Goal: Task Accomplishment & Management: Manage account settings

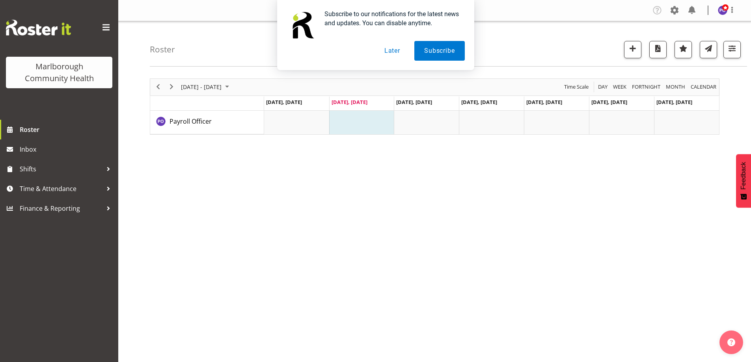
click at [399, 54] on button "Later" at bounding box center [391, 51] width 35 height 20
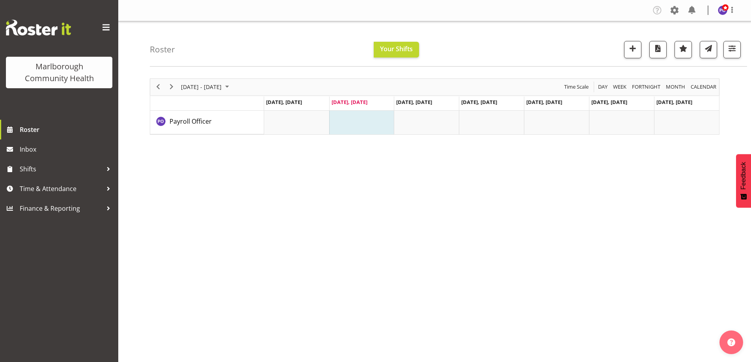
click at [109, 24] on span at bounding box center [106, 27] width 13 height 13
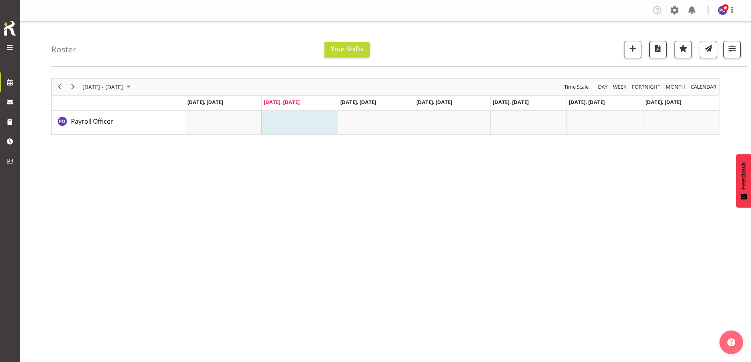
click at [6, 44] on span at bounding box center [9, 47] width 9 height 9
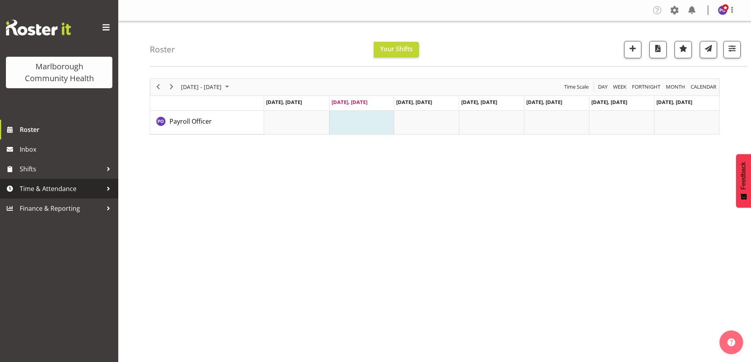
click at [54, 190] on span "Time & Attendance" at bounding box center [61, 189] width 83 height 12
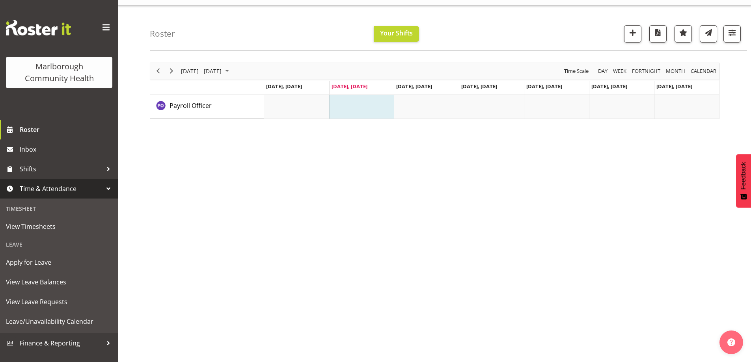
scroll to position [26, 0]
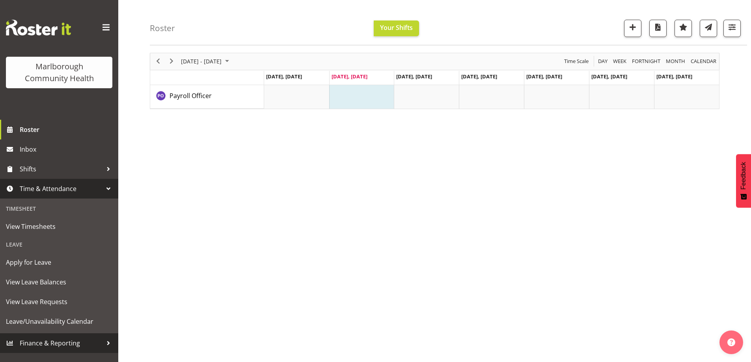
click at [80, 346] on span "Finance & Reporting" at bounding box center [61, 343] width 83 height 12
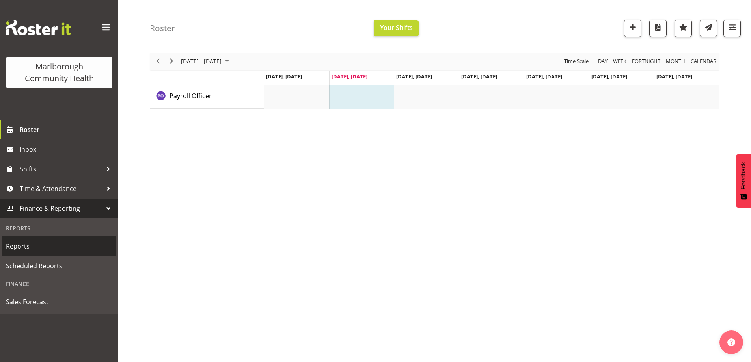
click at [36, 248] on span "Reports" at bounding box center [59, 246] width 106 height 12
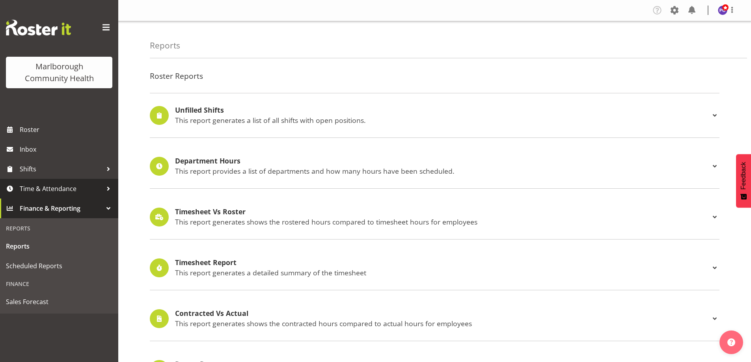
click at [72, 192] on span "Time & Attendance" at bounding box center [61, 189] width 83 height 12
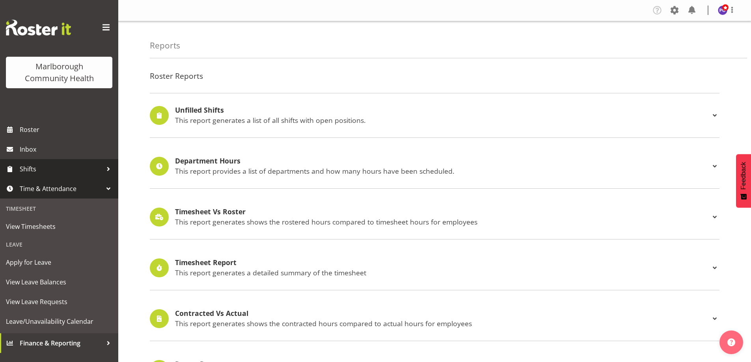
click at [61, 173] on span "Shifts" at bounding box center [61, 169] width 83 height 12
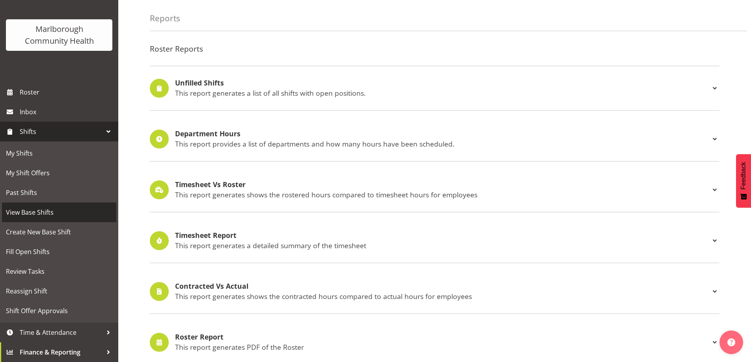
scroll to position [39, 0]
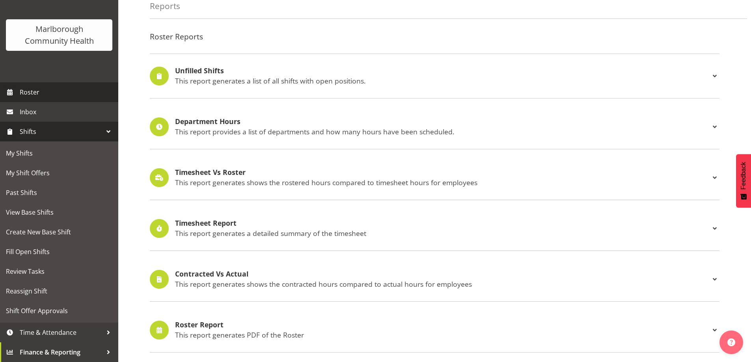
click at [52, 96] on span "Roster" at bounding box center [67, 92] width 95 height 12
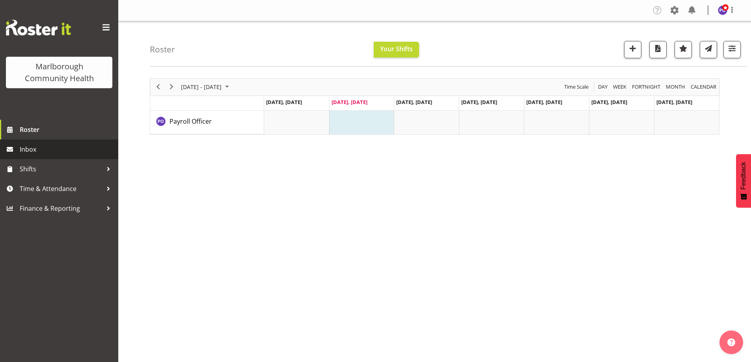
click at [73, 145] on span "Inbox" at bounding box center [67, 149] width 95 height 12
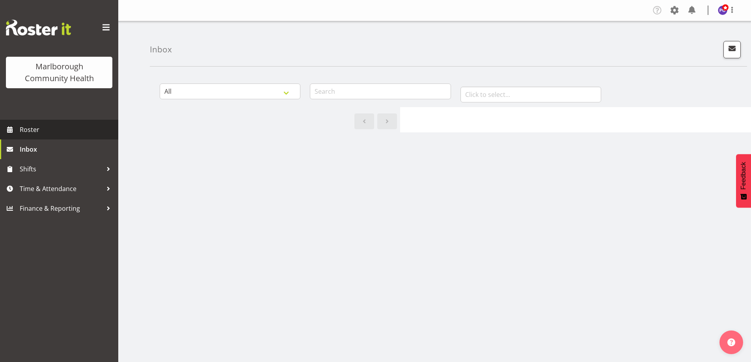
click at [63, 135] on span "Roster" at bounding box center [67, 130] width 95 height 12
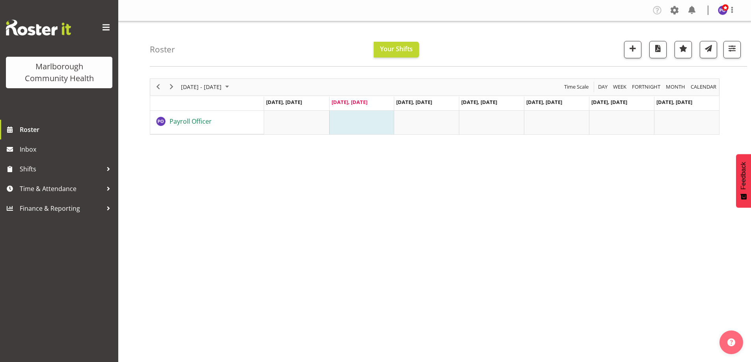
click at [188, 125] on span "Payroll Officer" at bounding box center [190, 121] width 42 height 9
click at [722, 10] on span at bounding box center [725, 7] width 6 height 6
click at [697, 38] on link "Log Out" at bounding box center [699, 41] width 76 height 14
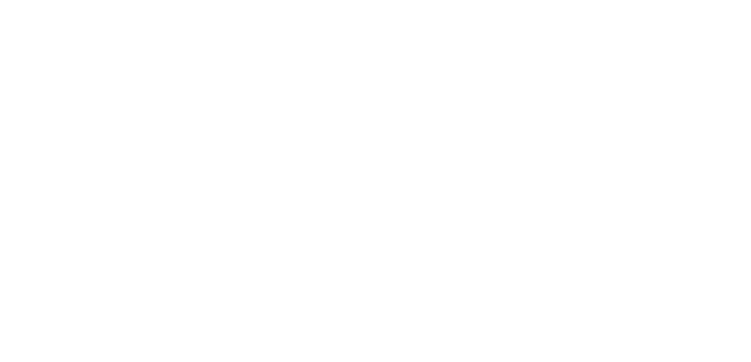
select select "TimelineWeek"
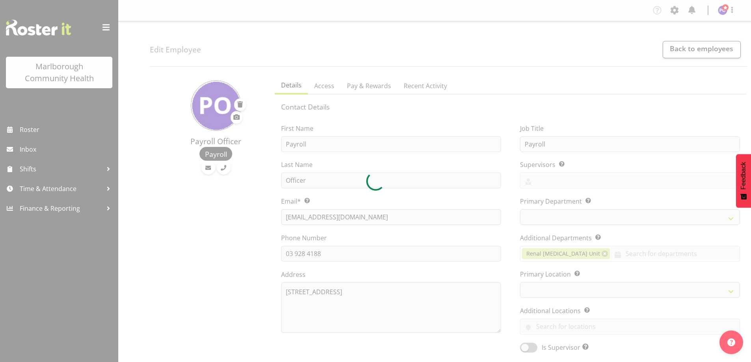
select select
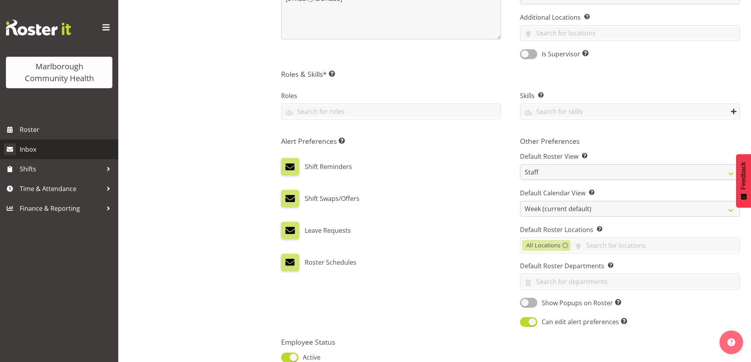
scroll to position [287, 0]
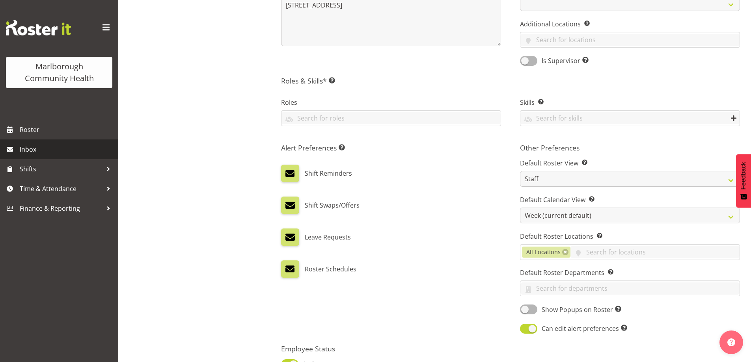
click at [33, 151] on span "Inbox" at bounding box center [67, 149] width 95 height 12
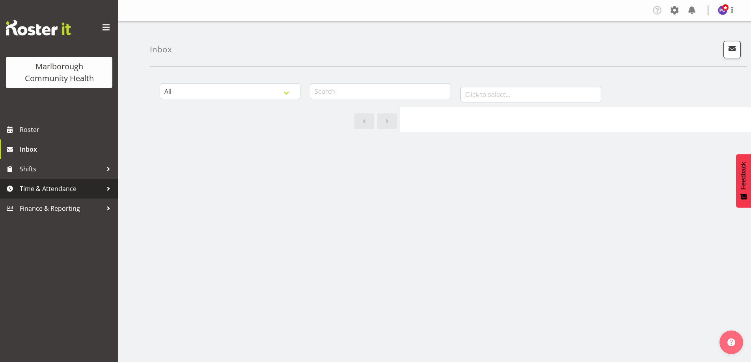
click at [43, 189] on span "Time & Attendance" at bounding box center [61, 189] width 83 height 12
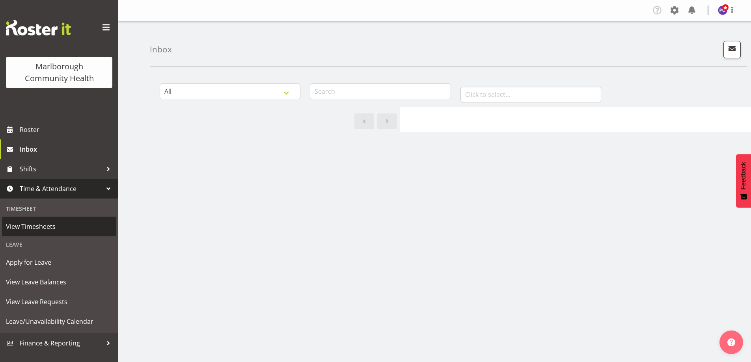
click at [37, 227] on span "View Timesheets" at bounding box center [59, 227] width 106 height 12
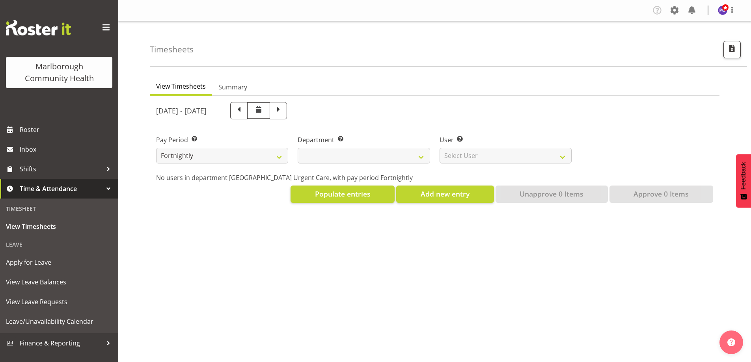
select select
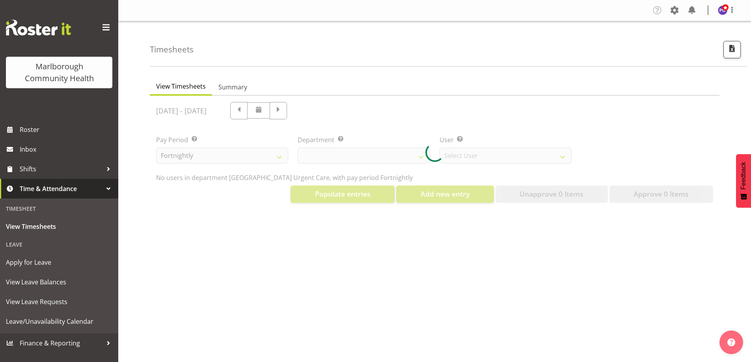
select select "11836"
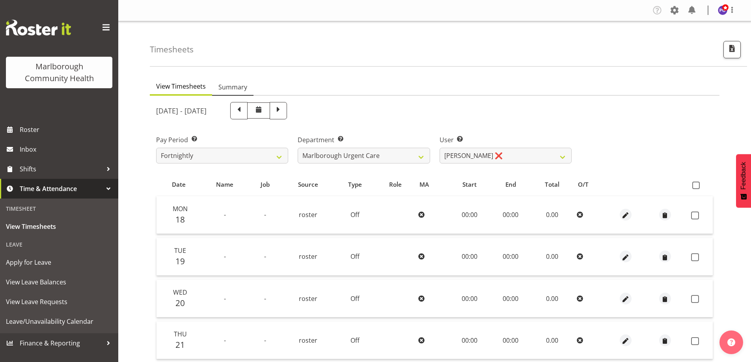
click at [225, 86] on span "Summary" at bounding box center [232, 86] width 29 height 9
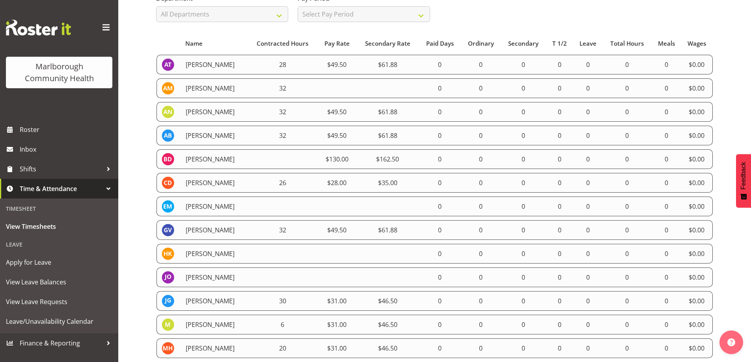
scroll to position [118, 0]
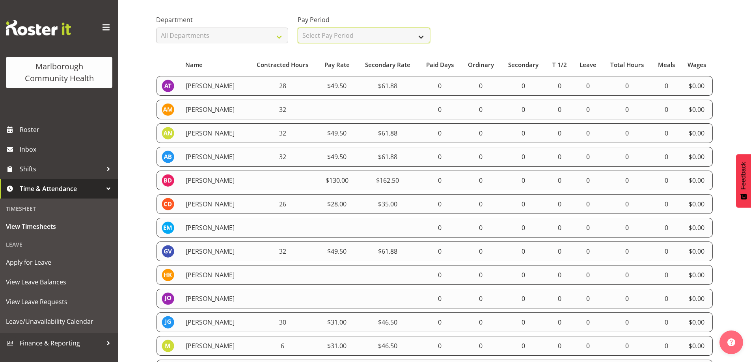
click at [419, 39] on select "Select Pay Period All Pay Periods Fortnightly" at bounding box center [363, 36] width 132 height 16
click at [448, 33] on div "Department All Departments Marlborough Urgent Care Renal Dialysis Unit Pay Peri…" at bounding box center [434, 26] width 566 height 44
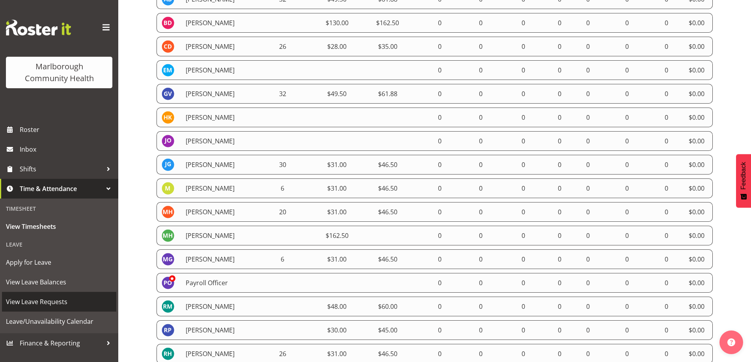
scroll to position [315, 0]
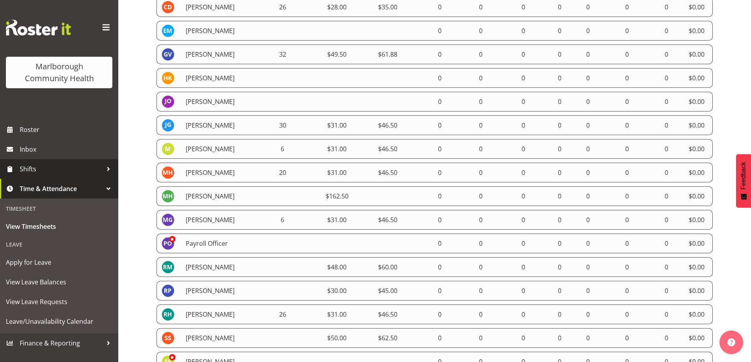
click at [73, 168] on span "Shifts" at bounding box center [61, 169] width 83 height 12
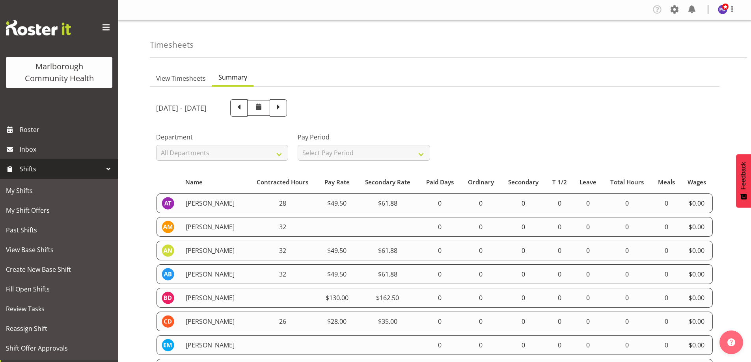
scroll to position [0, 0]
click at [725, 13] on img at bounding box center [722, 10] width 9 height 9
click at [689, 43] on link "Log Out" at bounding box center [699, 41] width 76 height 14
